Goal: Use online tool/utility

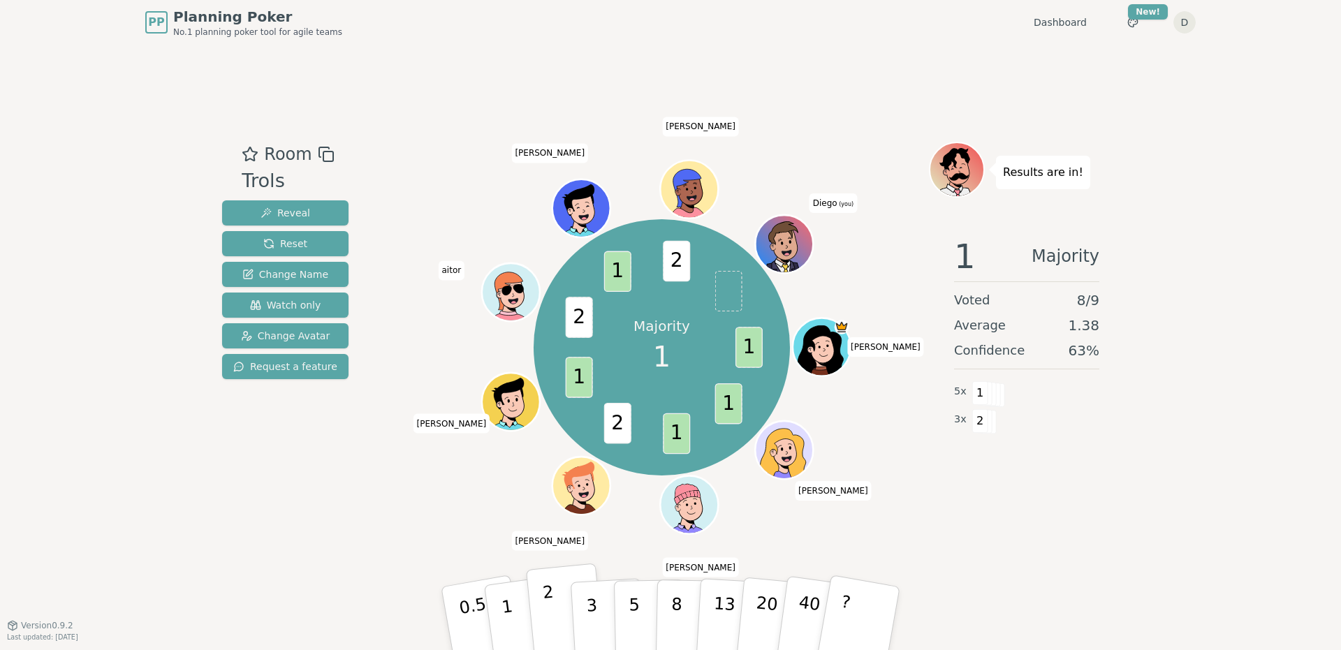
click at [554, 603] on button "2" at bounding box center [566, 619] width 80 height 111
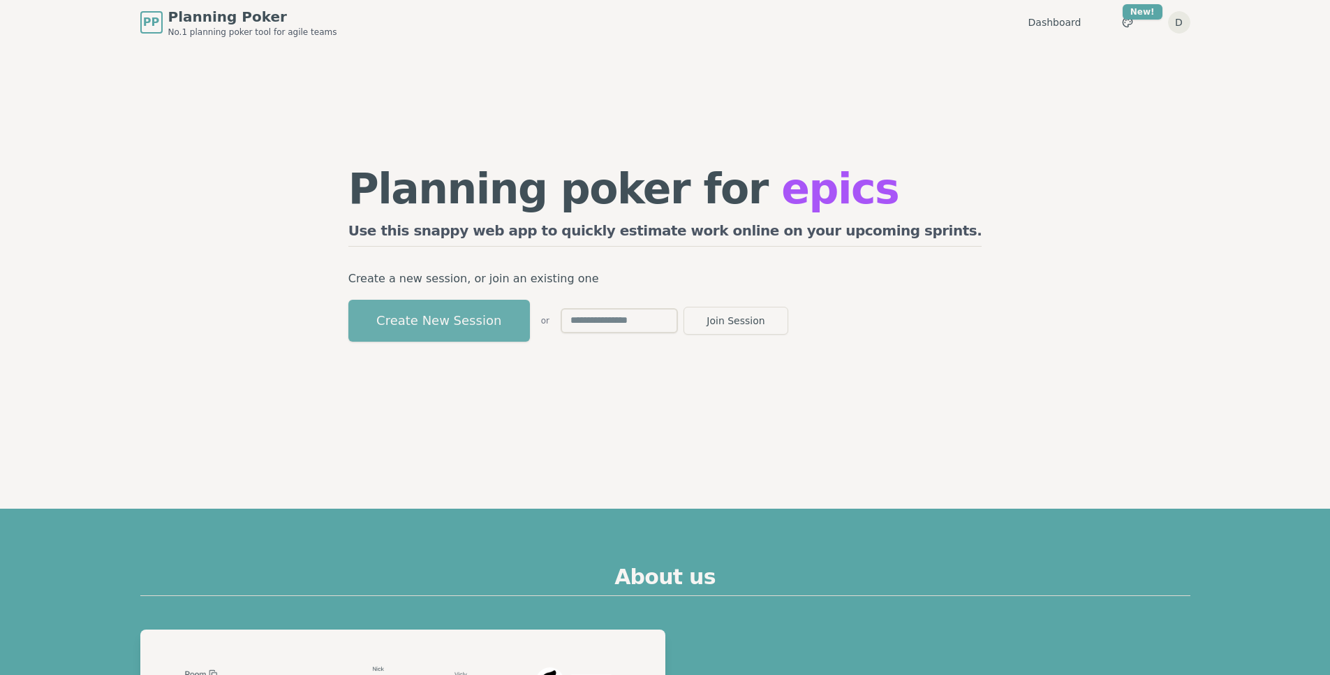
click at [528, 333] on button "Create New Session" at bounding box center [439, 321] width 182 height 42
